Goal: Information Seeking & Learning: Find specific fact

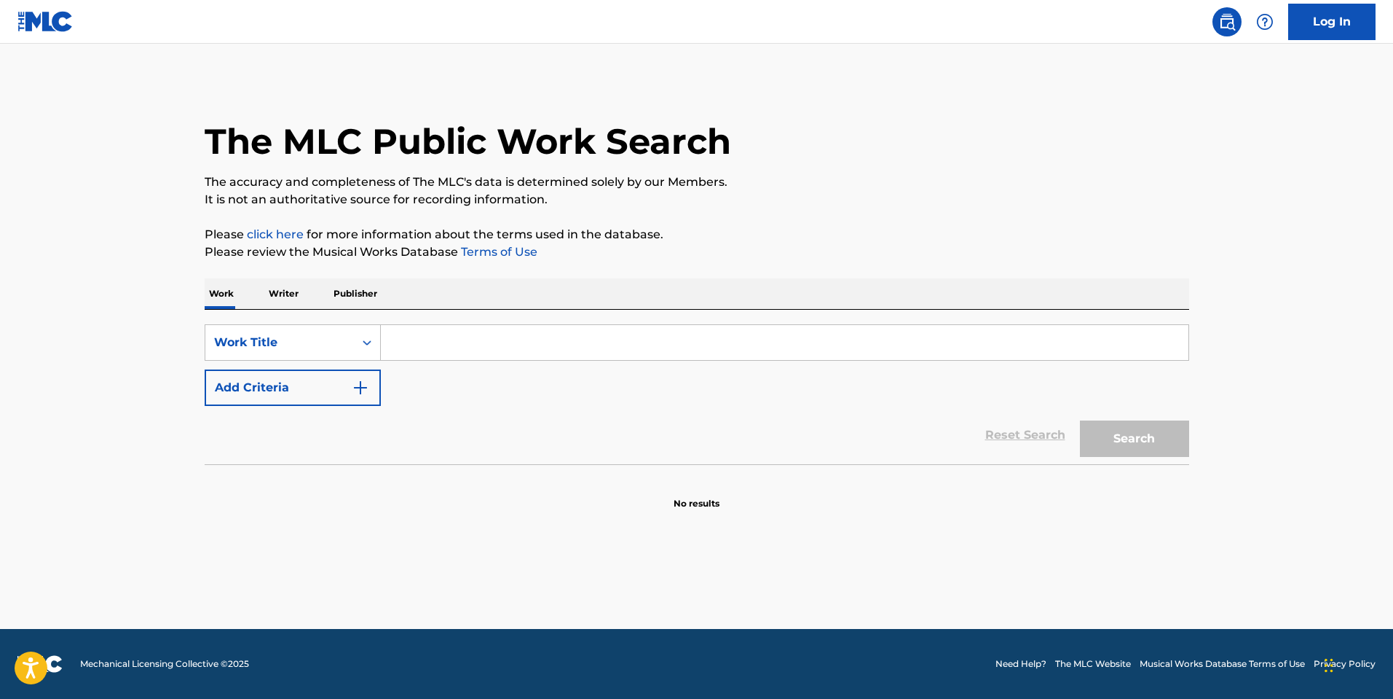
click at [517, 358] on input "Search Form" at bounding box center [785, 342] width 808 height 35
paste input "pulled up so late that i missed the whole party"
type input "pulled up so late that i missed the whole party"
click at [1080, 420] on button "Search" at bounding box center [1134, 438] width 109 height 36
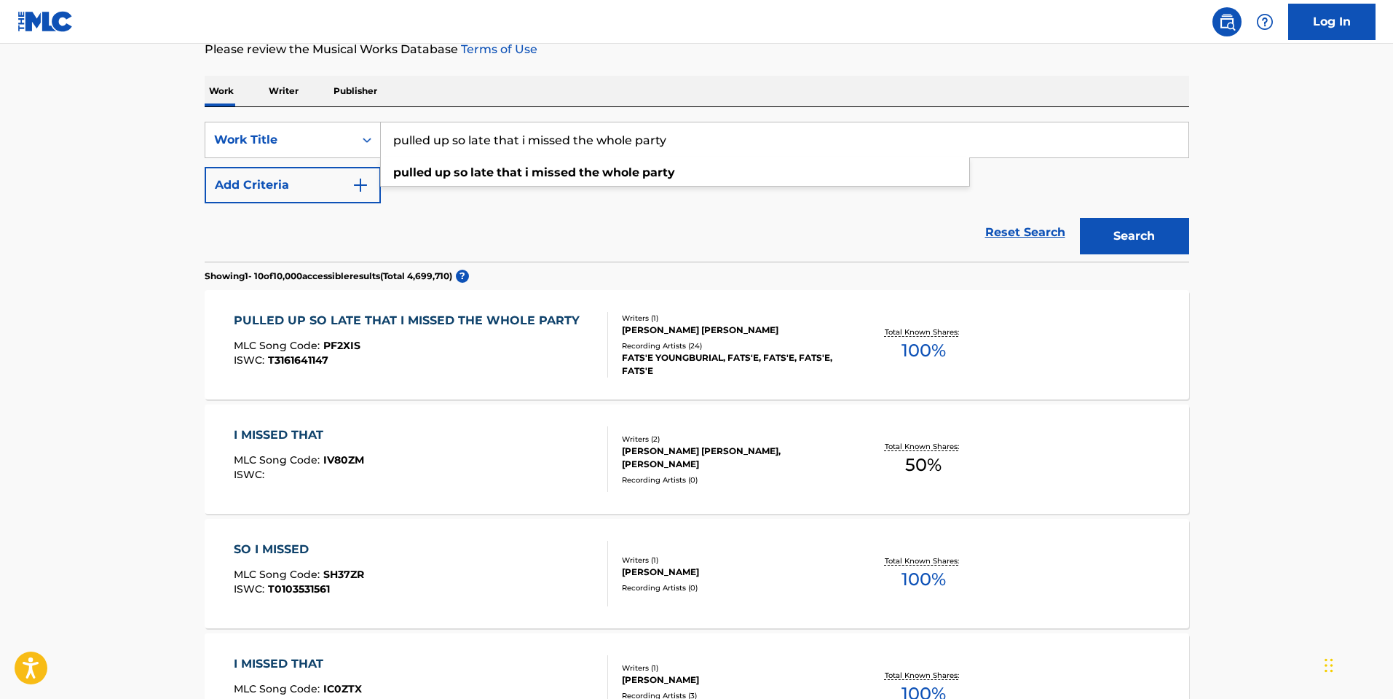
scroll to position [219, 0]
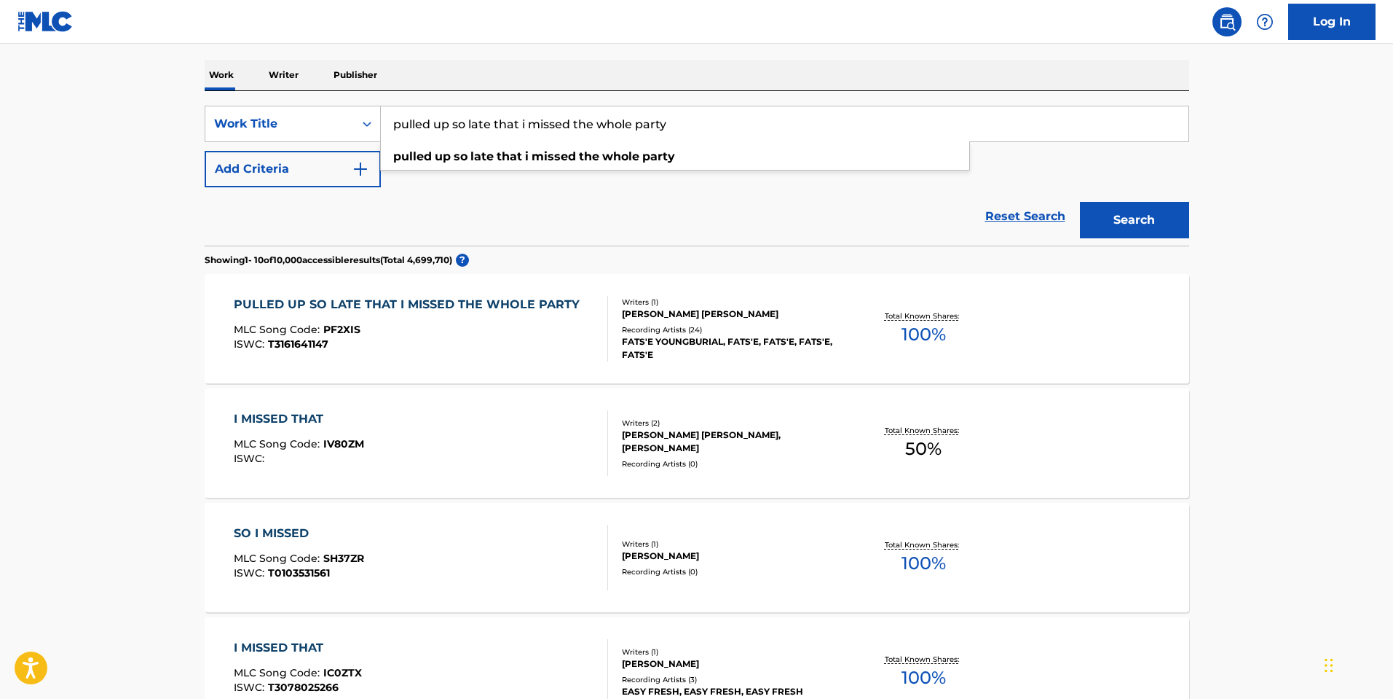
click at [786, 304] on div "Writers ( 1 )" at bounding box center [732, 301] width 220 height 11
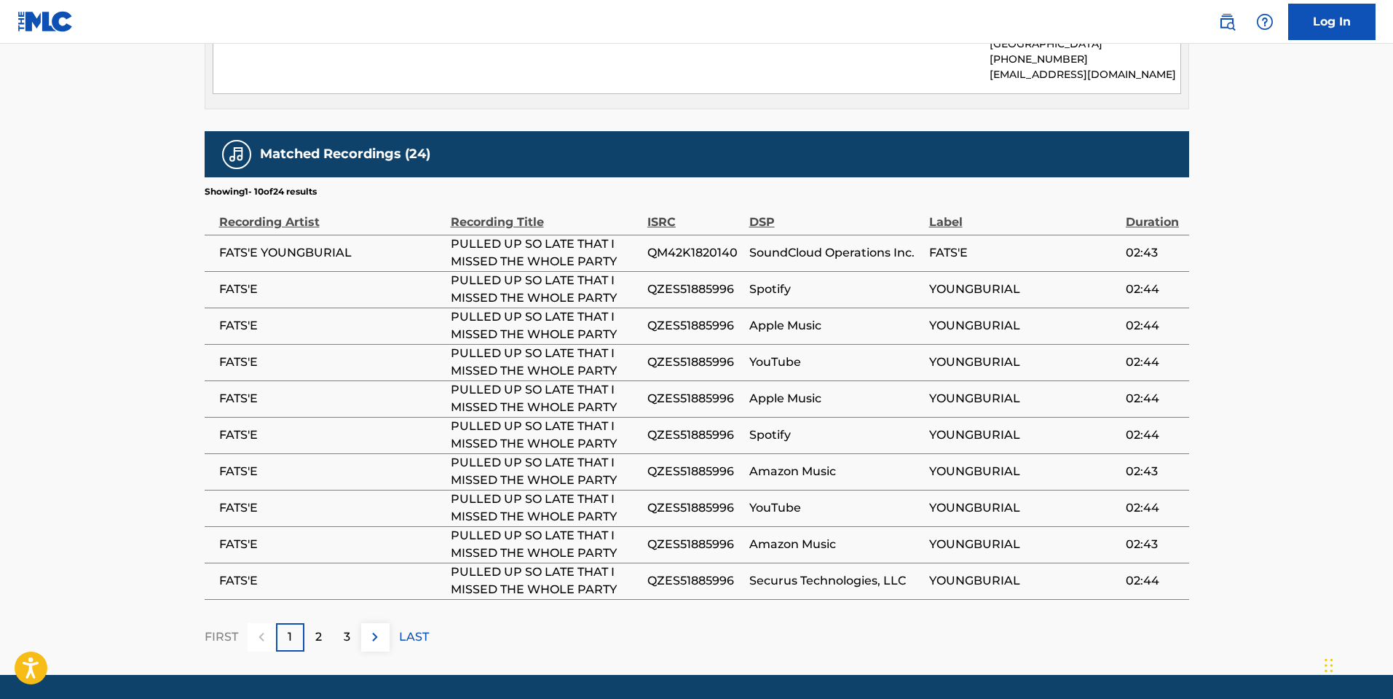
scroll to position [873, 0]
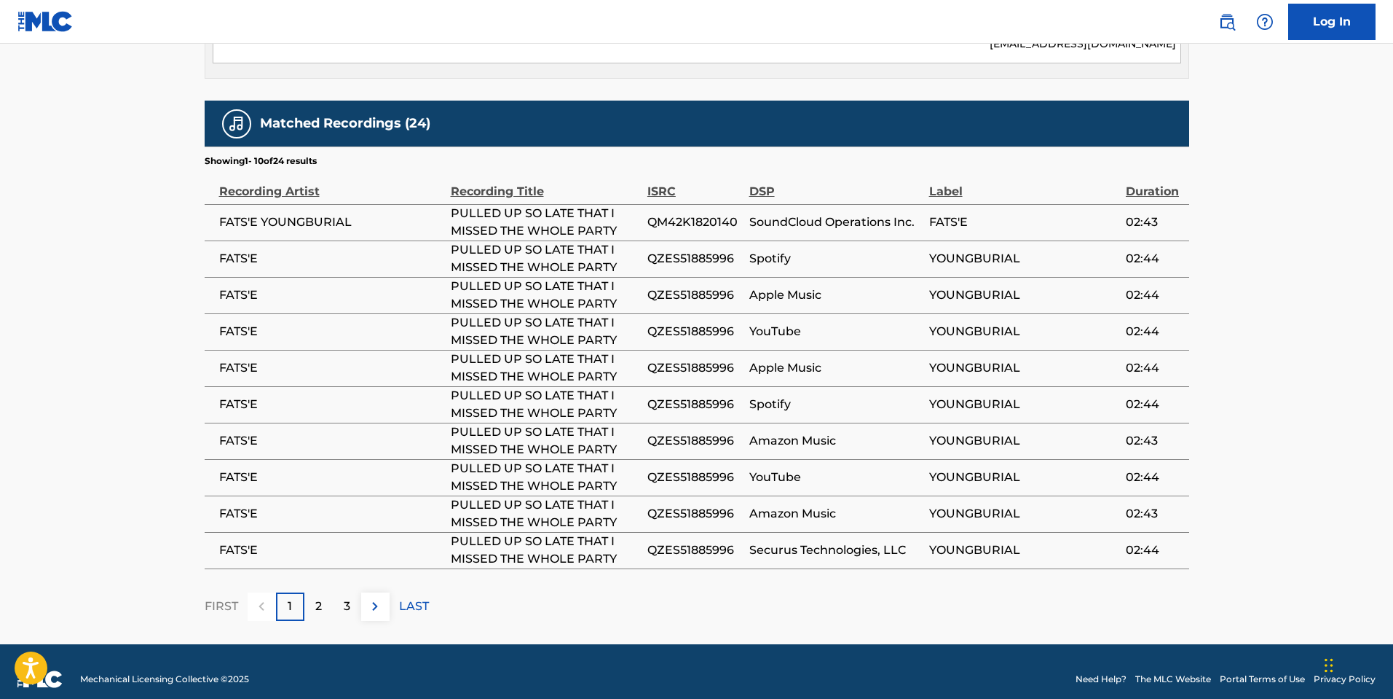
click at [329, 592] on div "2" at bounding box center [318, 606] width 28 height 28
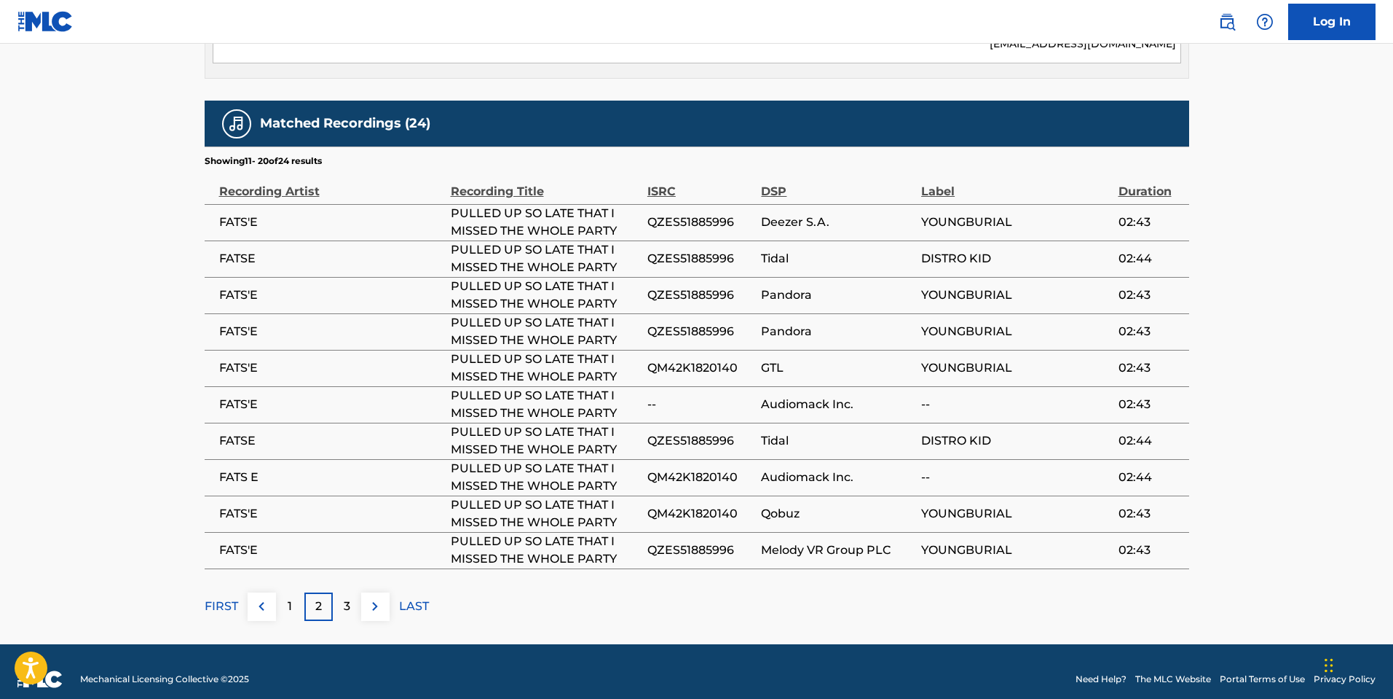
click at [353, 595] on div "3" at bounding box center [347, 606] width 28 height 28
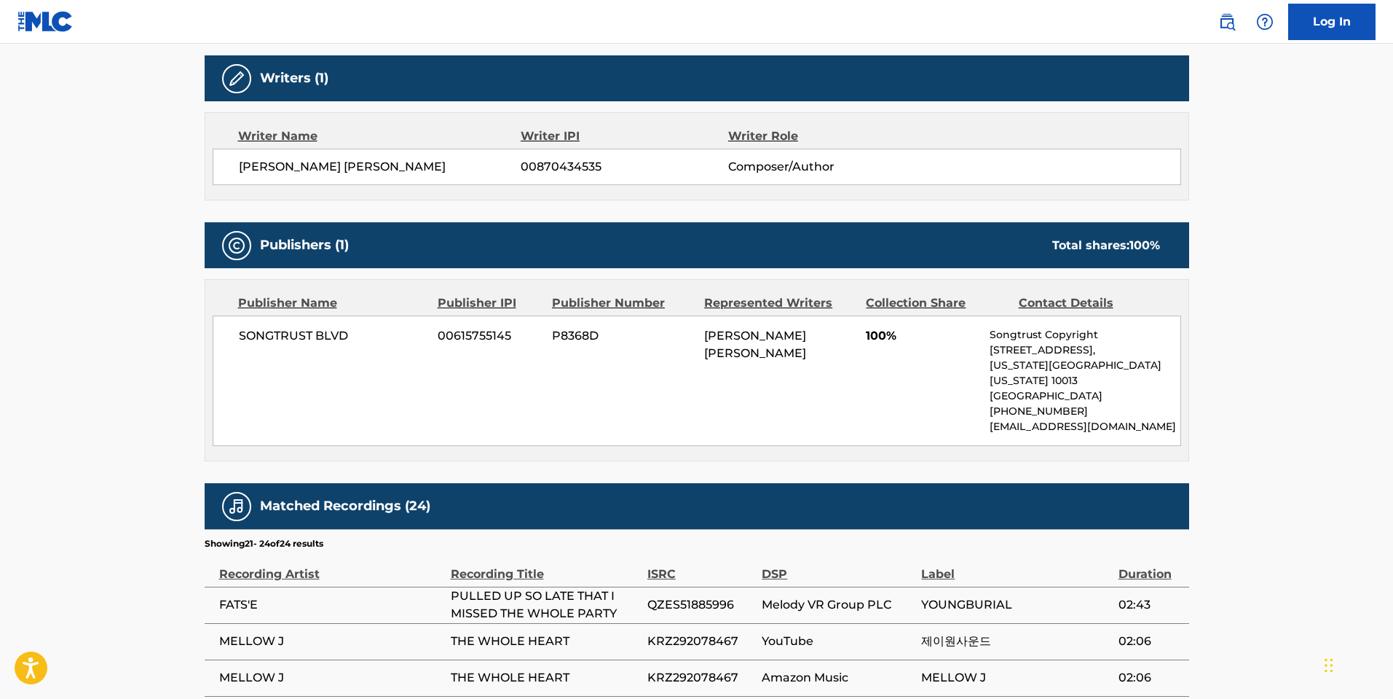
scroll to position [654, 0]
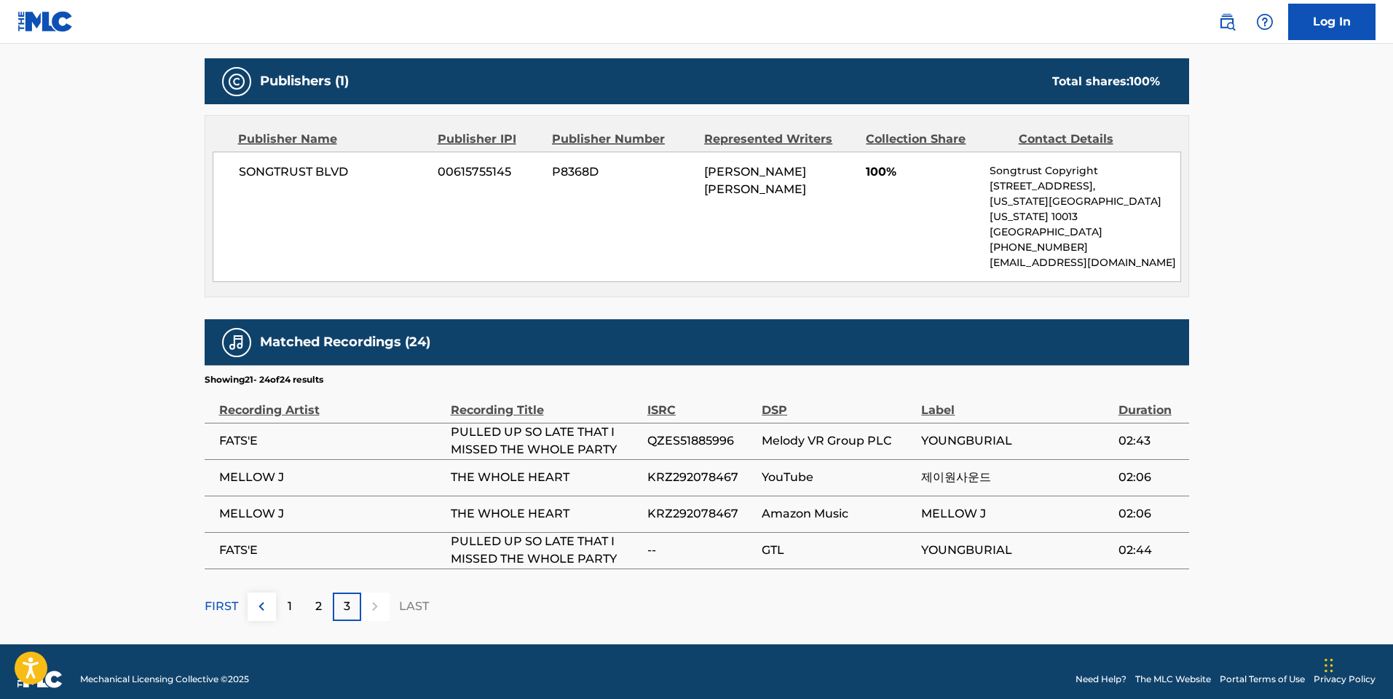
click at [282, 592] on div "1" at bounding box center [290, 606] width 28 height 28
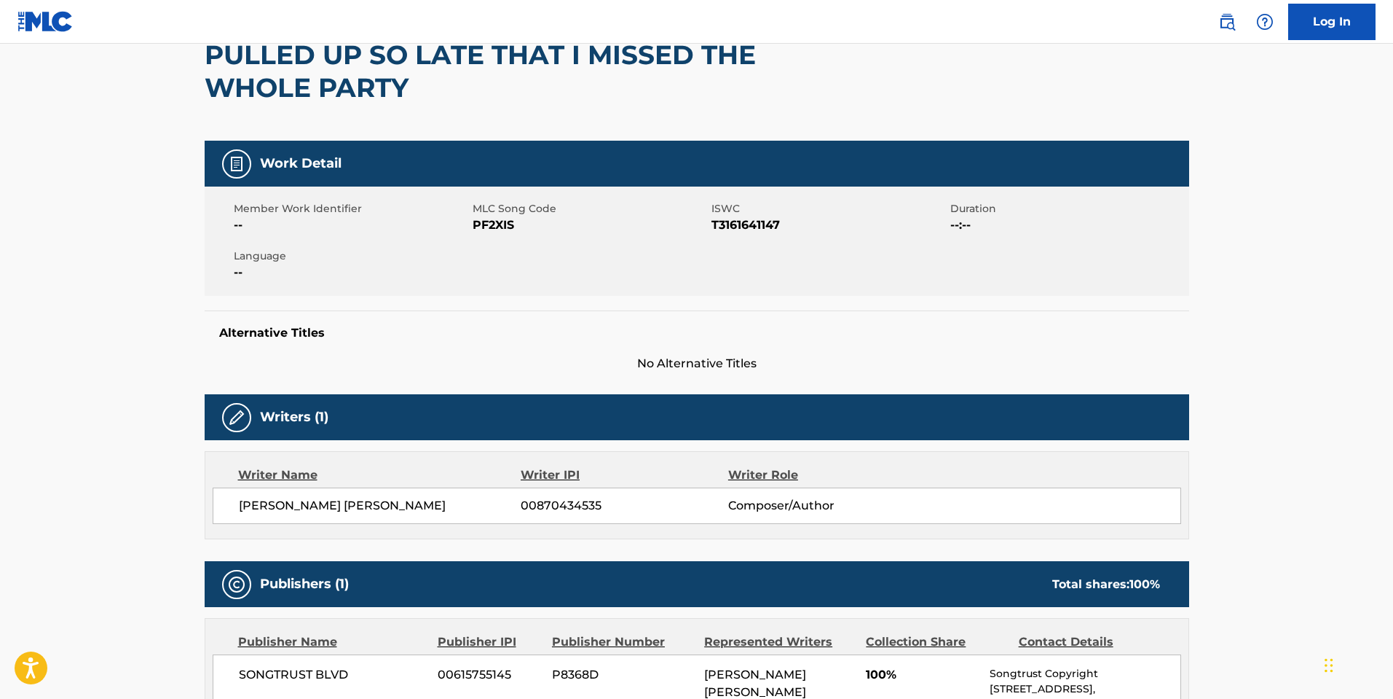
scroll to position [0, 0]
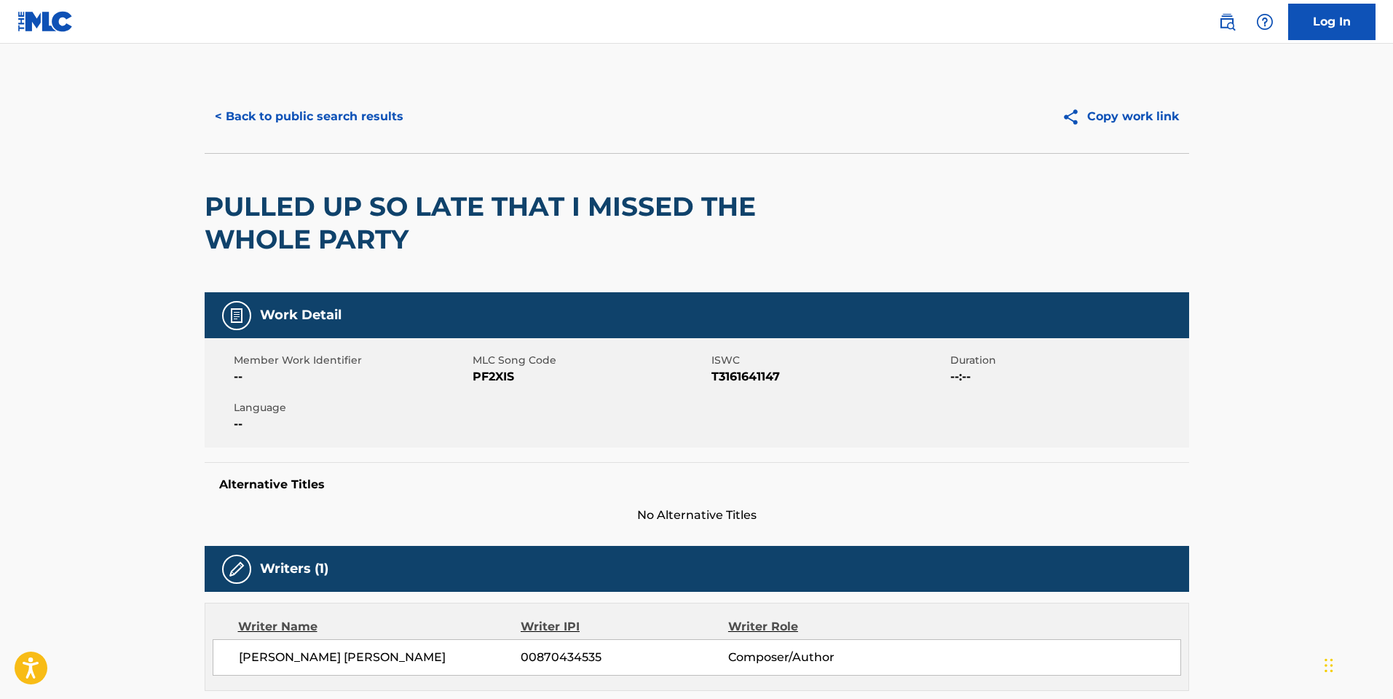
click at [337, 115] on button "< Back to public search results" at bounding box center [309, 116] width 209 height 36
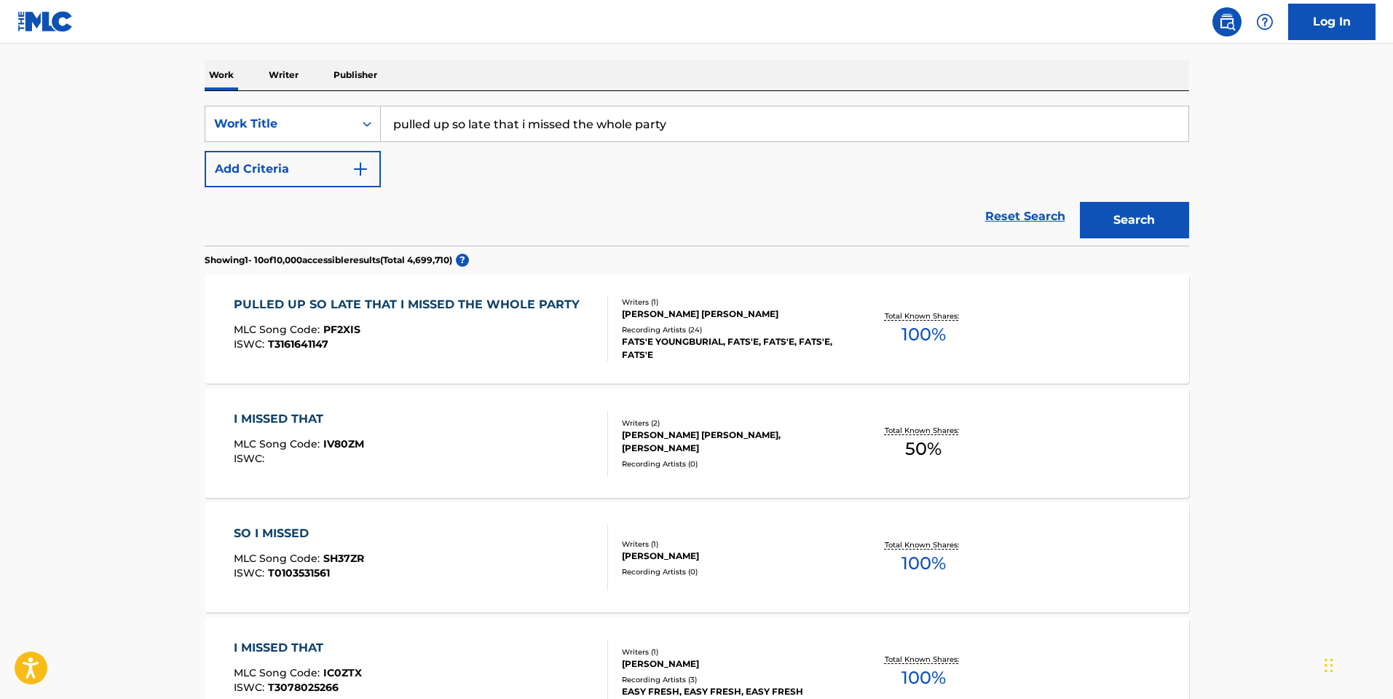
click at [522, 118] on input "pulled up so late that i missed the whole party" at bounding box center [785, 123] width 808 height 35
click at [355, 148] on div "SearchWithCriteria3cf64cf5-8787-4750-8e80-dfbf0d5d395a Work Title IMPOSSIBLIE A…" at bounding box center [697, 147] width 985 height 82
click at [347, 156] on button "Add Criteria" at bounding box center [293, 169] width 176 height 36
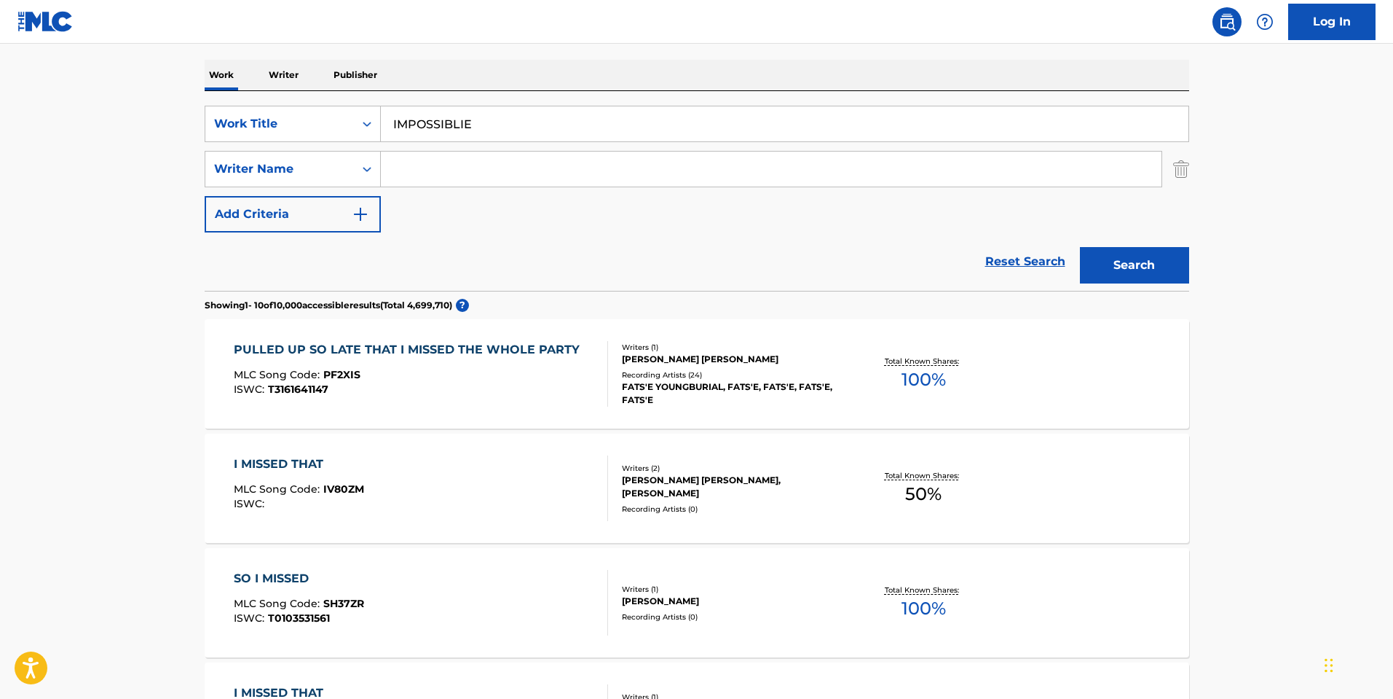
click at [423, 157] on input "Search Form" at bounding box center [771, 169] width 781 height 35
click at [1080, 247] on button "Search" at bounding box center [1134, 265] width 109 height 36
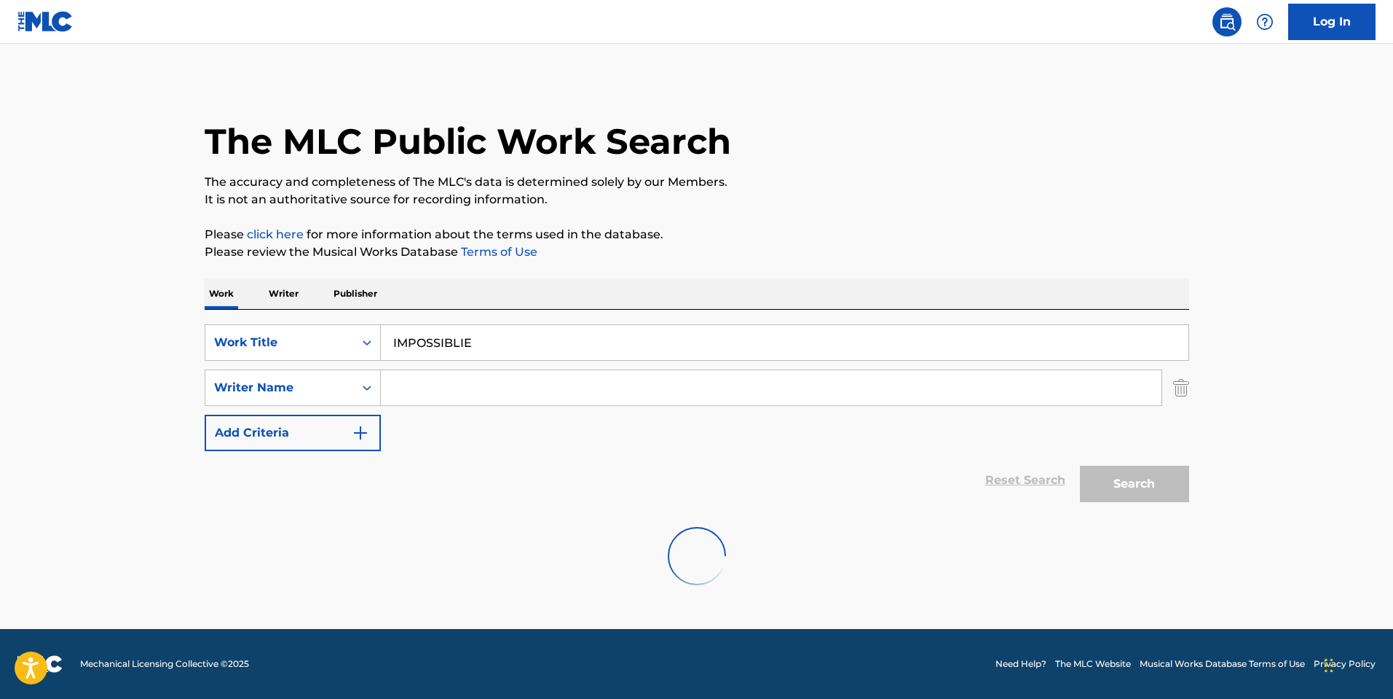
scroll to position [0, 0]
click at [452, 337] on input "IMPOSSIBLIE" at bounding box center [785, 342] width 808 height 35
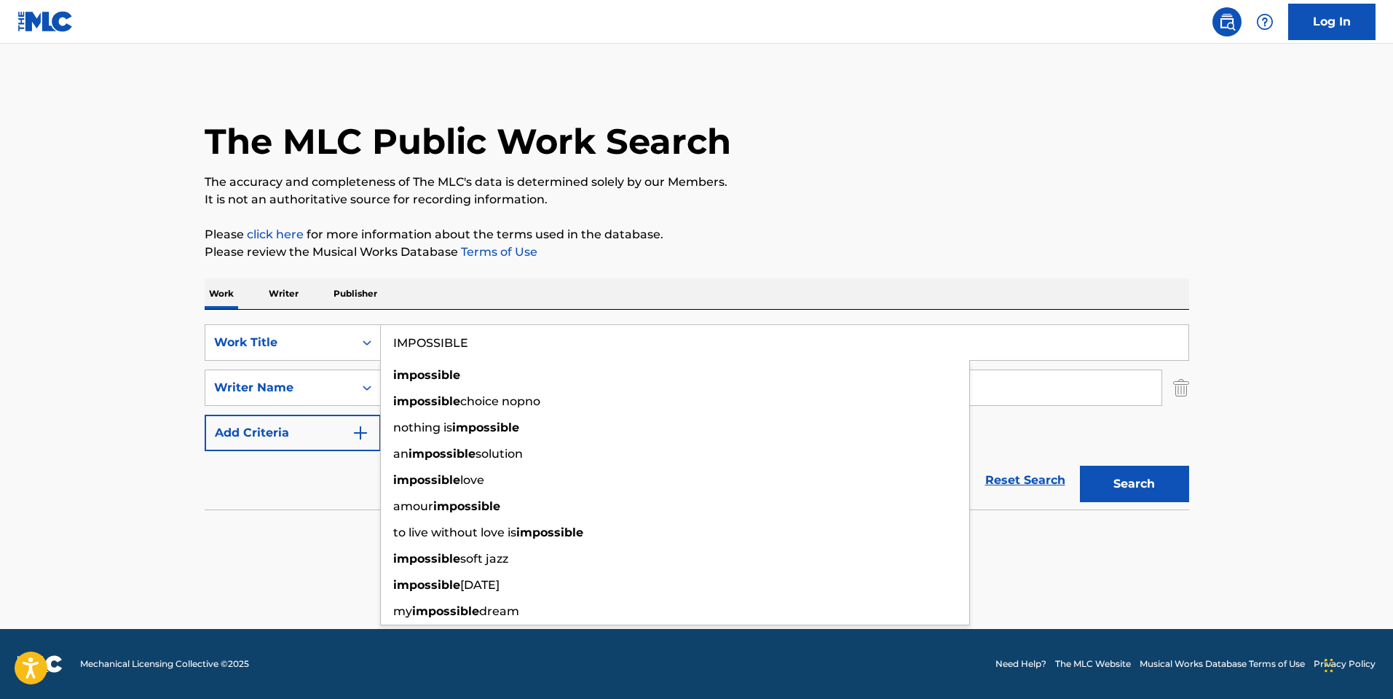
type input "IMPOSSIBLE"
click at [833, 260] on p "Please review the Musical Works Database Terms of Use" at bounding box center [697, 251] width 985 height 17
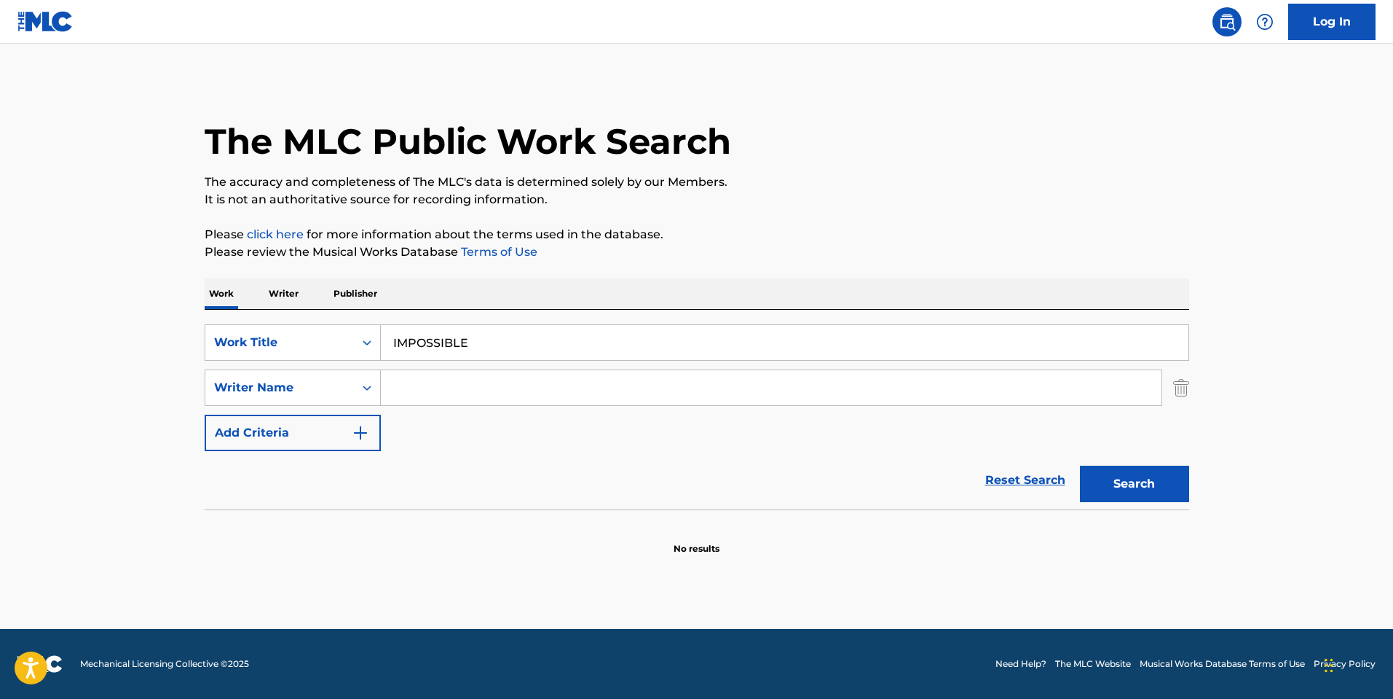
click at [414, 400] on input "Search Form" at bounding box center [771, 387] width 781 height 35
paste input "[PERSON_NAME]"
type input "[PERSON_NAME]"
click at [1080, 465] on button "Search" at bounding box center [1134, 483] width 109 height 36
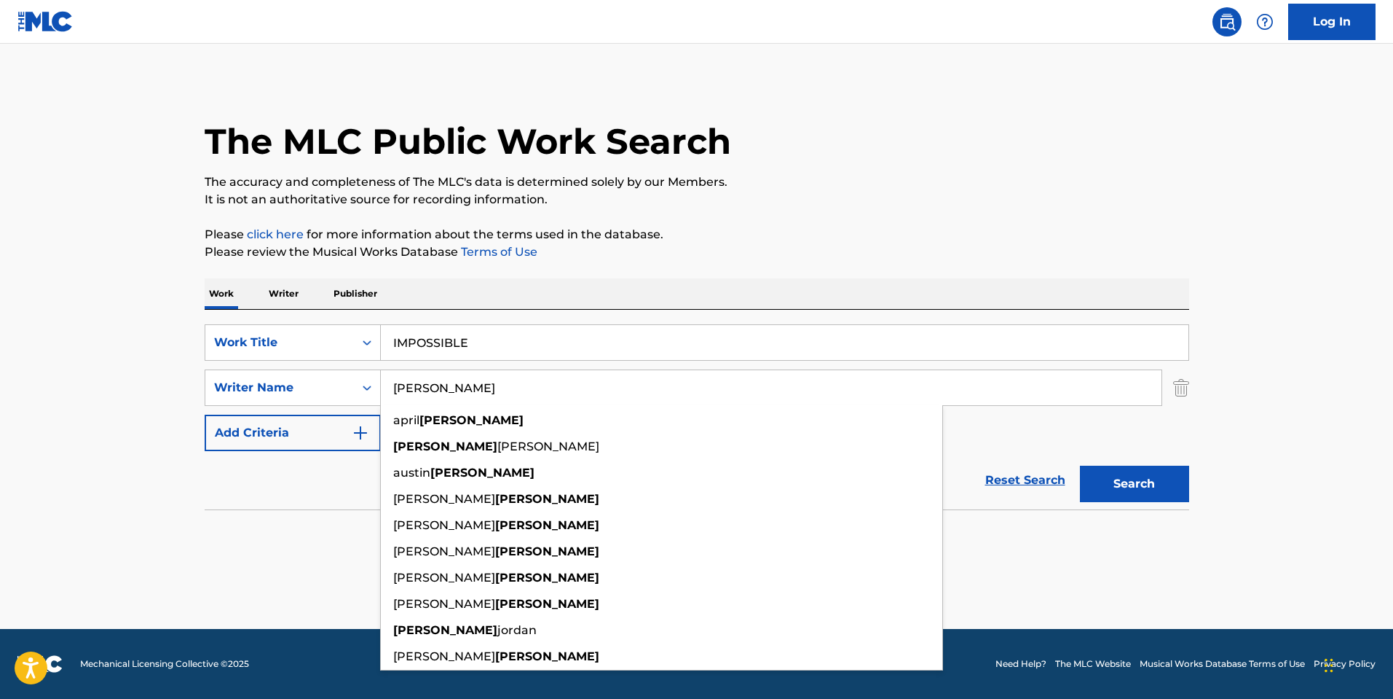
click at [745, 202] on p "It is not an authoritative source for recording information." at bounding box center [697, 199] width 985 height 17
